Goal: Communication & Community: Answer question/provide support

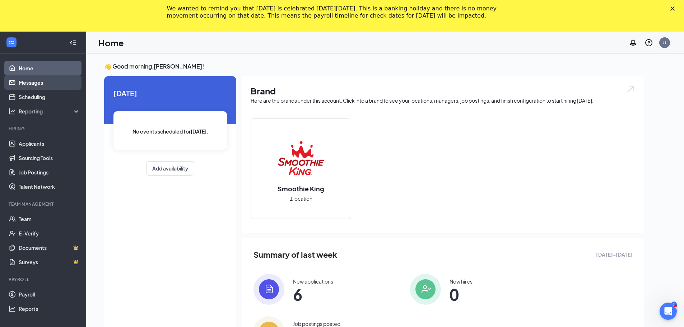
click at [46, 83] on link "Messages" at bounding box center [49, 82] width 61 height 14
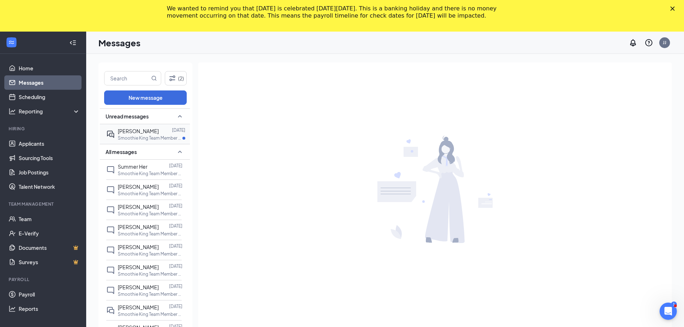
click at [139, 135] on div "[PERSON_NAME]" at bounding box center [138, 131] width 41 height 8
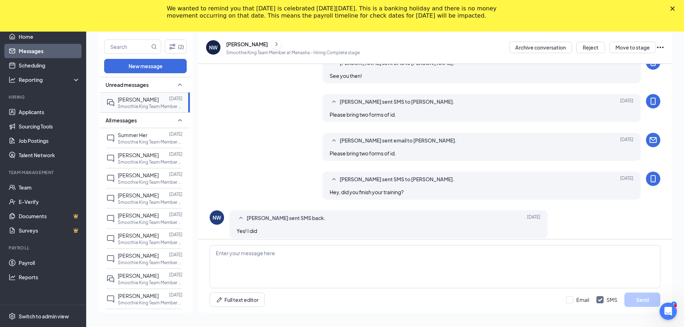
scroll to position [236, 0]
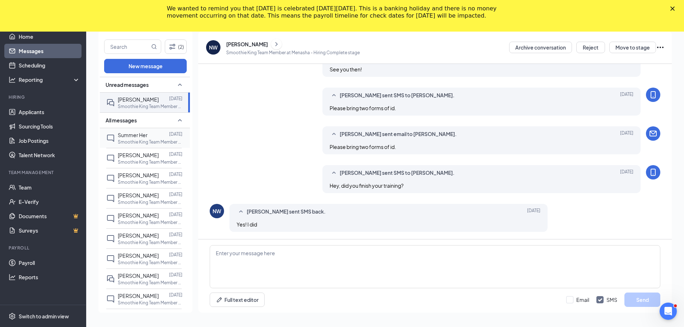
click at [141, 145] on p "Smoothie King Team Member at [GEOGRAPHIC_DATA]" at bounding box center [150, 142] width 65 height 6
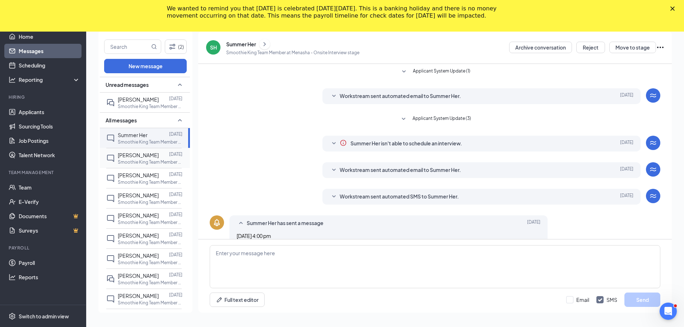
scroll to position [11, 0]
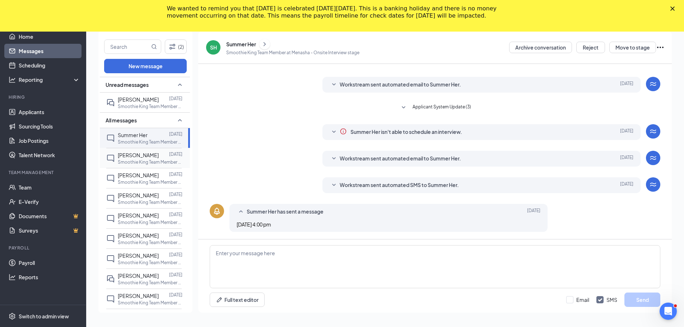
click at [141, 157] on span "[PERSON_NAME]" at bounding box center [138, 155] width 41 height 6
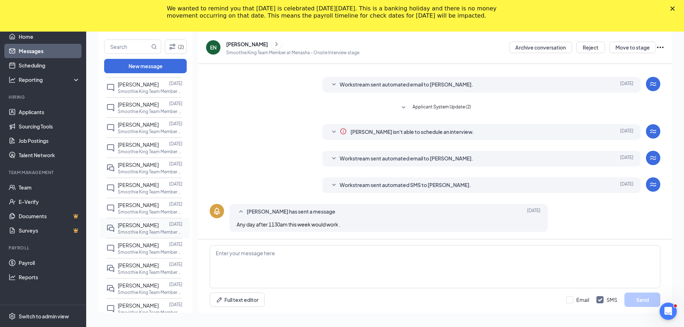
scroll to position [144, 0]
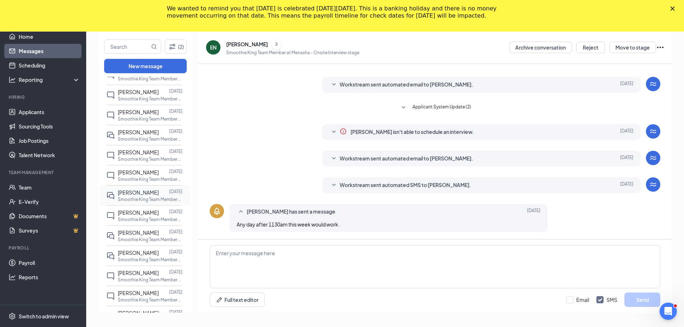
click at [159, 190] on div at bounding box center [164, 193] width 10 height 8
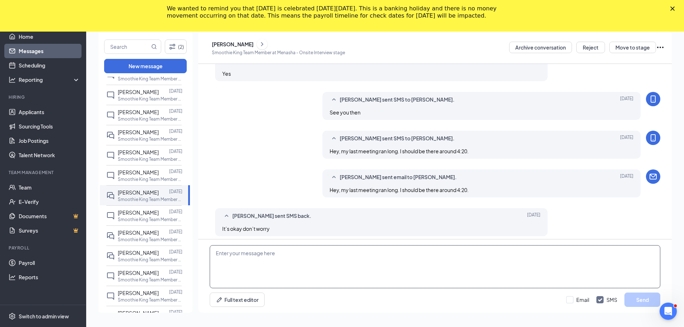
scroll to position [251, 0]
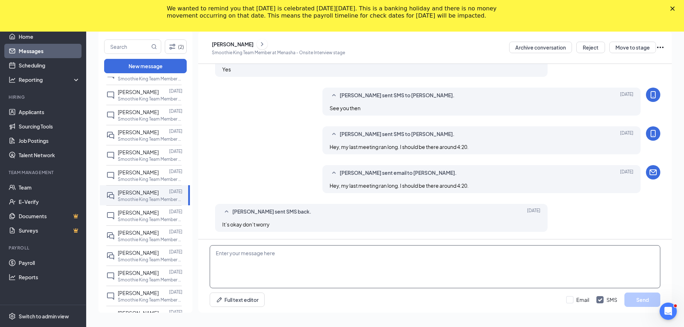
click at [339, 284] on textarea at bounding box center [435, 266] width 451 height 43
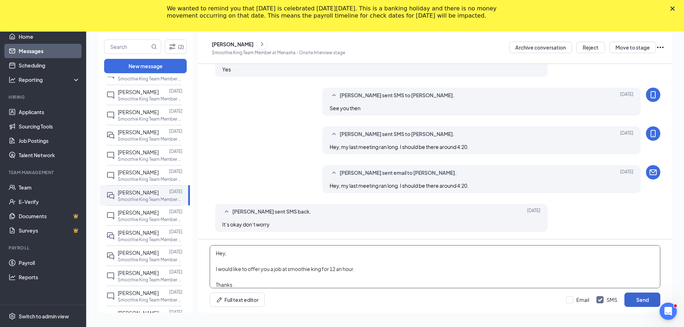
type textarea "Hey, I would like to offer you a job at smoothie king for 12 an hour. Thanks [P…"
click at [638, 301] on button "Send" at bounding box center [642, 300] width 36 height 14
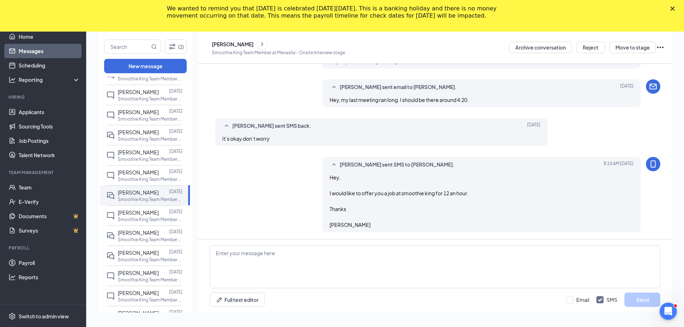
scroll to position [338, 0]
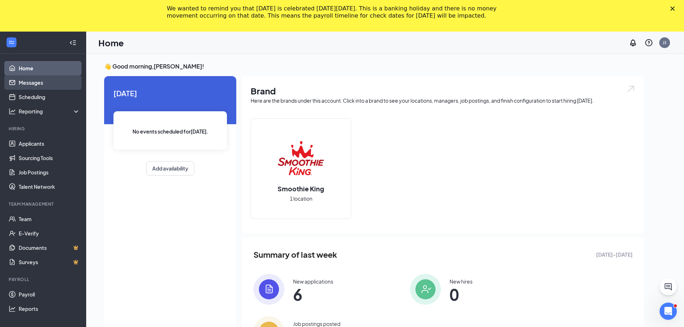
click at [39, 83] on link "Messages" at bounding box center [49, 82] width 61 height 14
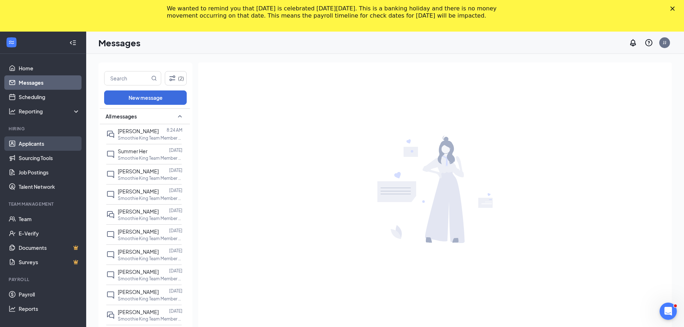
drag, startPoint x: 25, startPoint y: 148, endPoint x: 32, endPoint y: 146, distance: 6.8
click at [25, 148] on link "Applicants" at bounding box center [49, 143] width 61 height 14
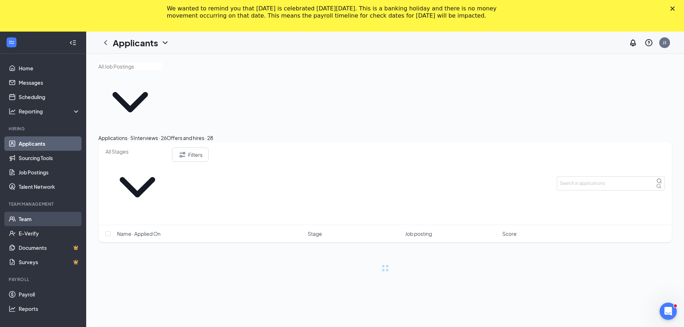
click at [43, 222] on link "Team" at bounding box center [49, 219] width 61 height 14
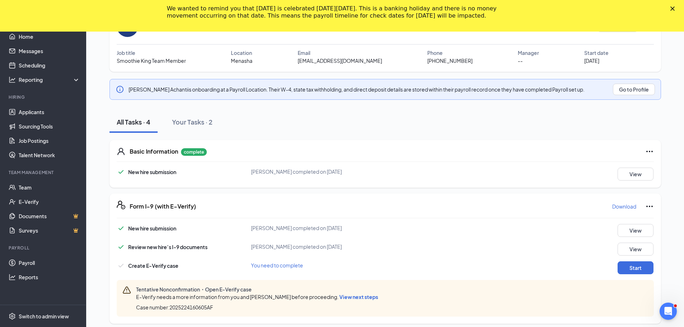
scroll to position [75, 0]
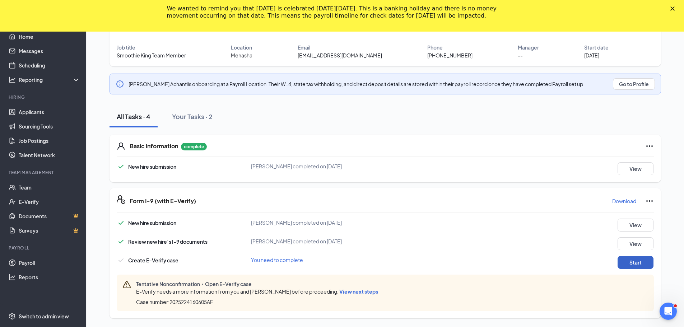
click at [647, 263] on button "Start" at bounding box center [636, 262] width 36 height 13
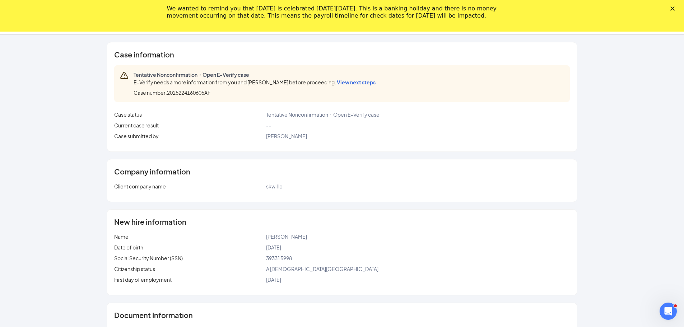
scroll to position [0, 0]
click at [678, 8] on div "Close" at bounding box center [673, 8] width 7 height 4
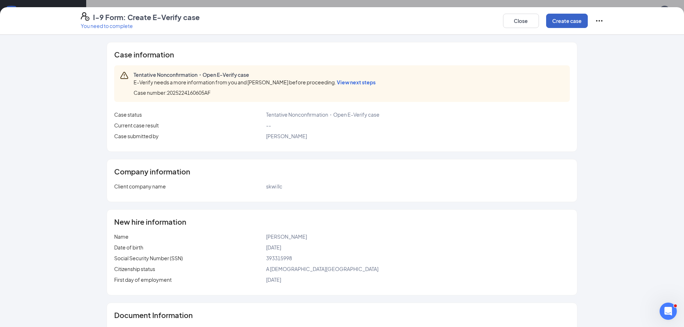
click at [580, 21] on button "Create case" at bounding box center [567, 21] width 42 height 14
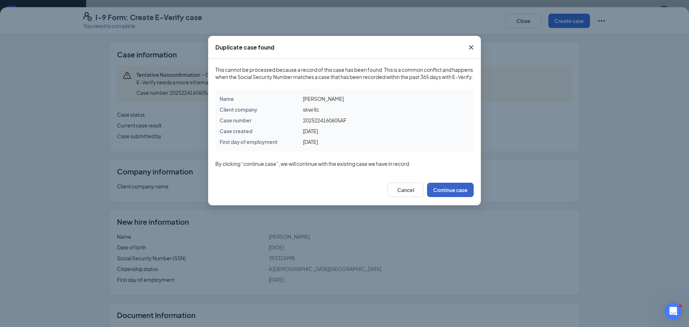
click at [447, 197] on button "Continue case" at bounding box center [450, 190] width 47 height 14
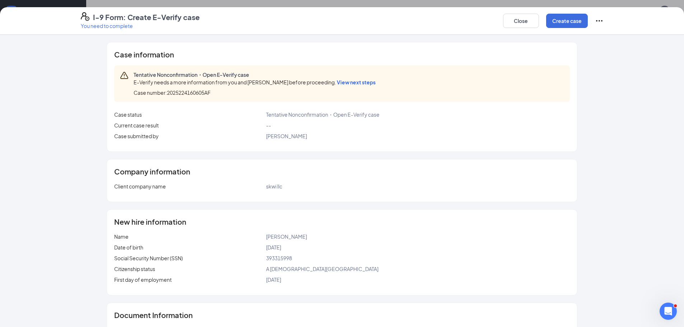
click at [347, 85] on div "E-Verify needs a more information from you and Anusha Achanti before proceeding…" at bounding box center [256, 82] width 245 height 8
click at [348, 83] on span "View next steps" at bounding box center [356, 82] width 39 height 6
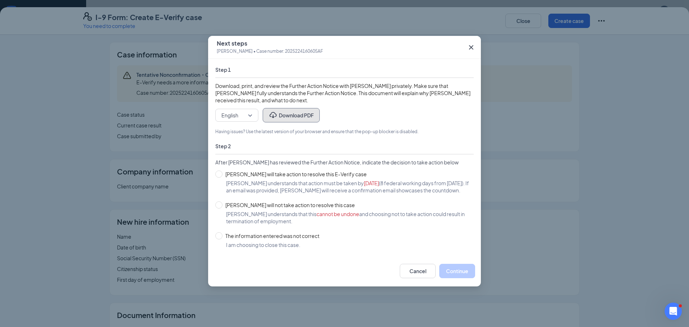
click at [305, 111] on button "Download PDF" at bounding box center [291, 115] width 57 height 14
click at [473, 44] on icon "Cross" at bounding box center [471, 47] width 9 height 9
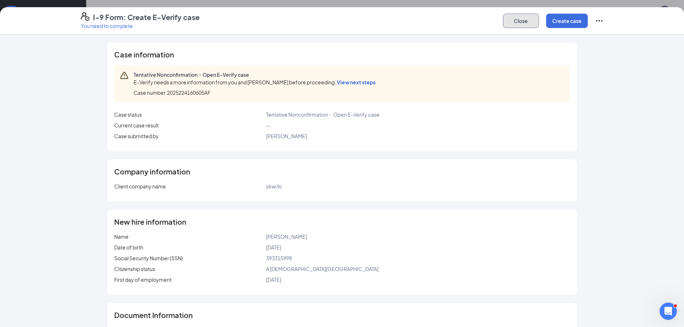
click at [526, 22] on button "Close" at bounding box center [521, 21] width 36 height 14
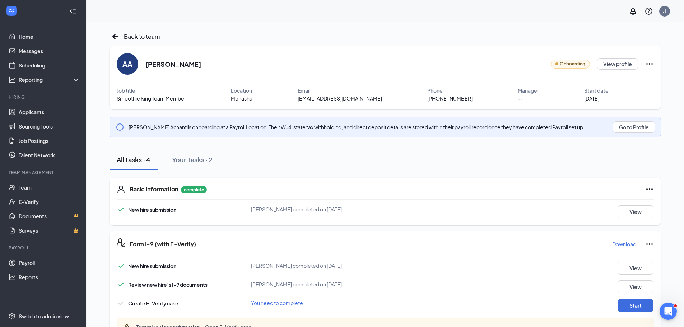
click at [652, 68] on icon "Ellipses" at bounding box center [649, 64] width 9 height 9
click at [405, 71] on div "AA Anusha Achanti Onboarding View profile" at bounding box center [385, 64] width 537 height 22
click at [143, 38] on span "Back to team" at bounding box center [142, 36] width 36 height 9
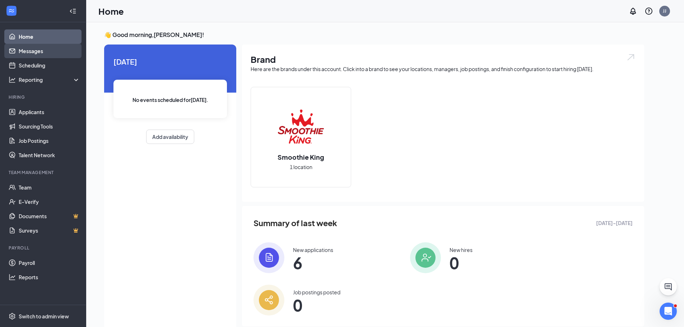
click at [35, 55] on link "Messages" at bounding box center [49, 51] width 61 height 14
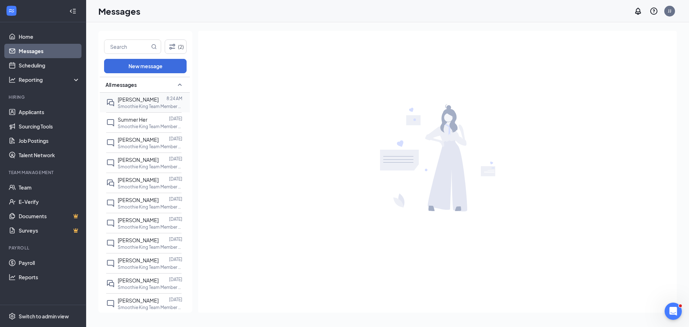
click at [130, 102] on span "[PERSON_NAME]" at bounding box center [138, 99] width 41 height 6
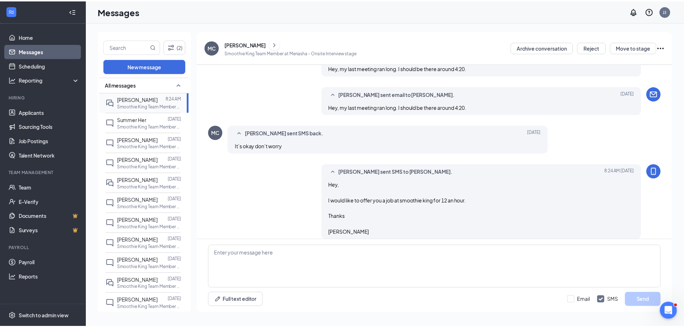
scroll to position [283, 0]
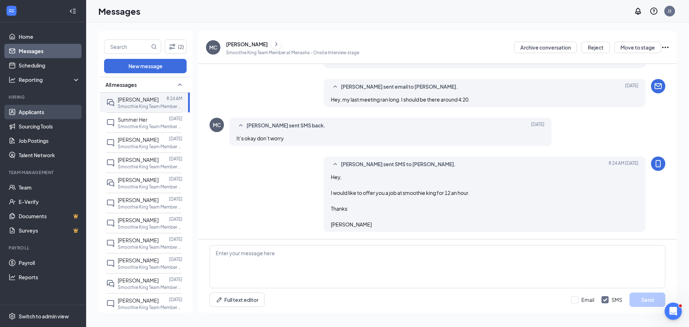
click at [42, 117] on link "Applicants" at bounding box center [49, 112] width 61 height 14
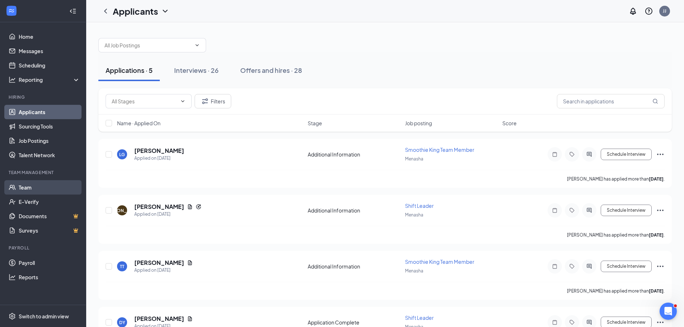
click at [44, 189] on link "Team" at bounding box center [49, 187] width 61 height 14
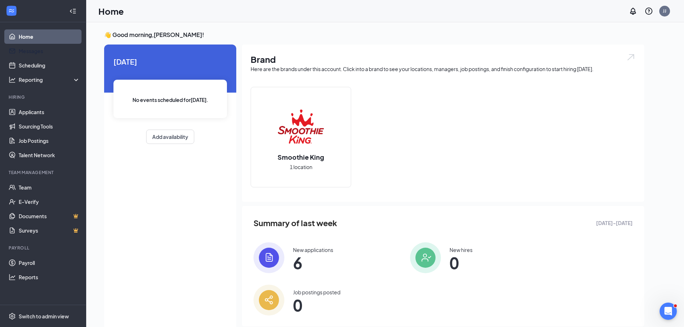
click at [39, 52] on link "Messages" at bounding box center [49, 51] width 61 height 14
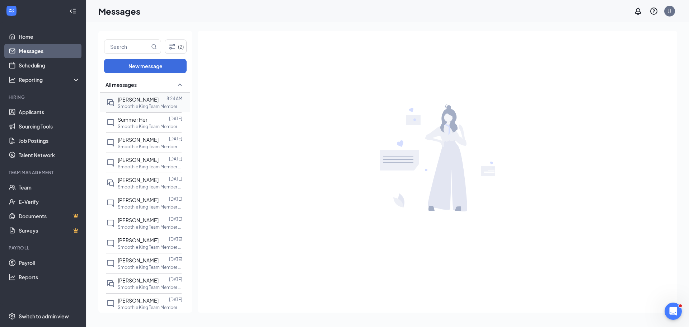
click at [143, 111] on div "[PERSON_NAME] 8:24 AM Smoothie King Team Member at [GEOGRAPHIC_DATA]" at bounding box center [143, 103] width 75 height 20
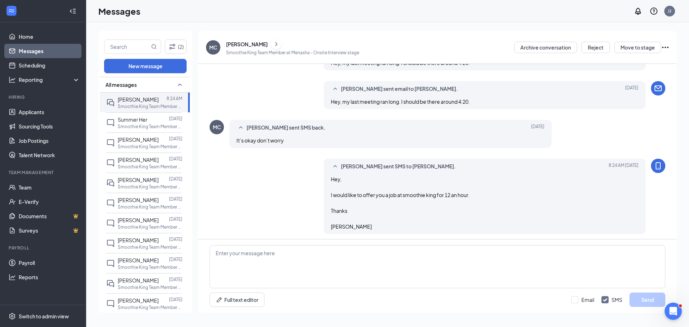
scroll to position [283, 0]
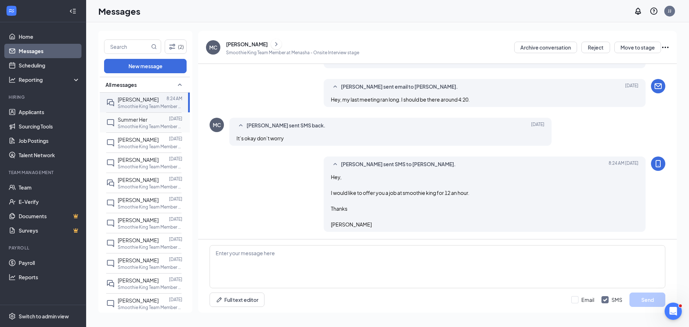
click at [152, 126] on p "Smoothie King Team Member at [GEOGRAPHIC_DATA]" at bounding box center [150, 127] width 65 height 6
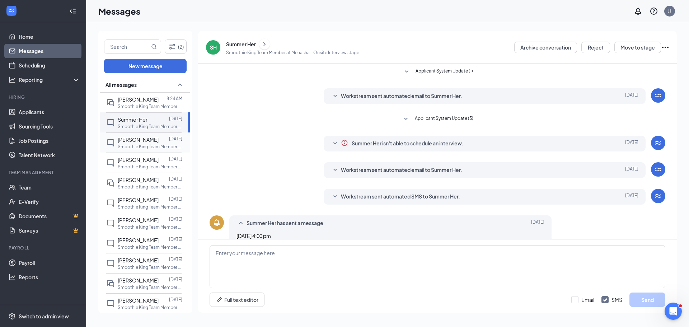
click at [155, 146] on p "Smoothie King Team Member at [GEOGRAPHIC_DATA]" at bounding box center [150, 147] width 65 height 6
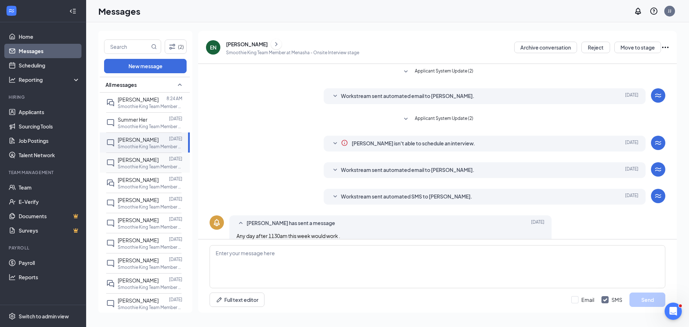
scroll to position [11, 0]
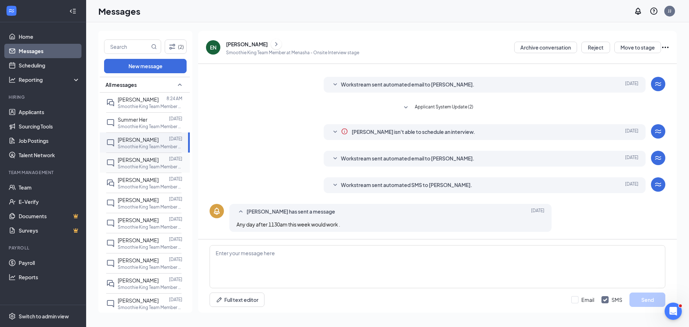
click at [155, 164] on p "Smoothie King Team Member at [GEOGRAPHIC_DATA]" at bounding box center [150, 167] width 65 height 6
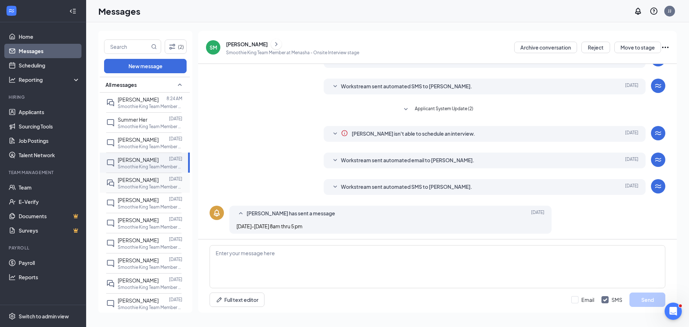
scroll to position [38, 0]
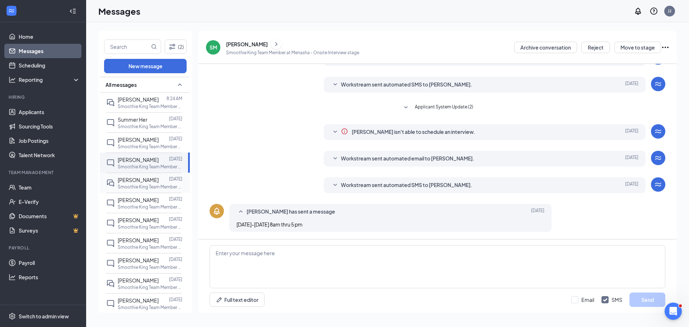
click at [152, 192] on div "[PERSON_NAME] [DATE] Smoothie King Team Member at [GEOGRAPHIC_DATA]" at bounding box center [143, 183] width 75 height 20
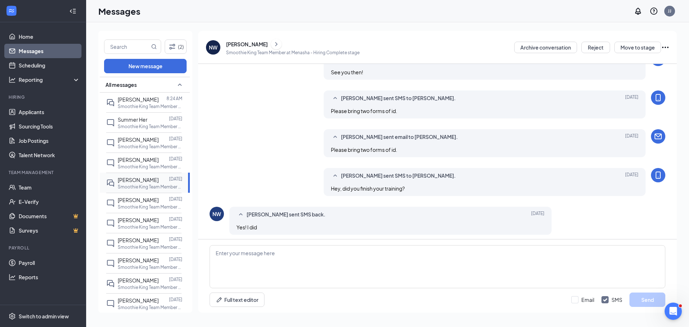
scroll to position [236, 0]
